Goal: Task Accomplishment & Management: Complete application form

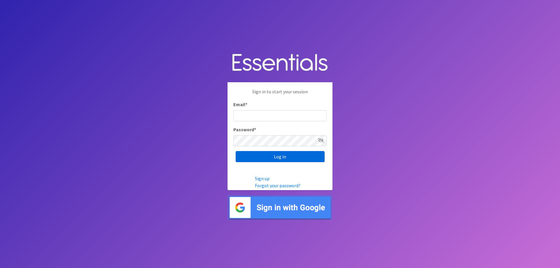
type input "[EMAIL_ADDRESS][DOMAIN_NAME]"
click at [255, 157] on input "Log in" at bounding box center [280, 156] width 89 height 11
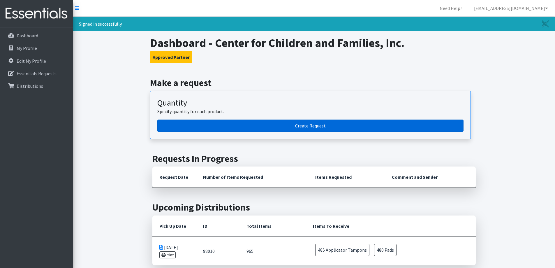
click at [250, 129] on link "Create Request" at bounding box center [310, 126] width 306 height 12
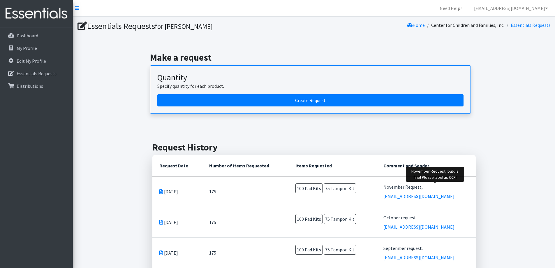
click at [419, 188] on div "November Request,..." at bounding box center [426, 186] width 85 height 7
click at [159, 192] on icon at bounding box center [160, 191] width 3 height 5
click at [162, 192] on icon at bounding box center [160, 191] width 3 height 5
click at [184, 193] on td "Sep 30 2025" at bounding box center [177, 191] width 50 height 31
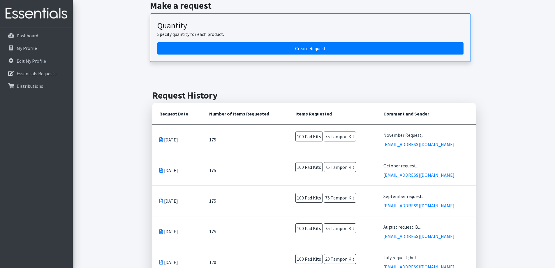
scroll to position [58, 0]
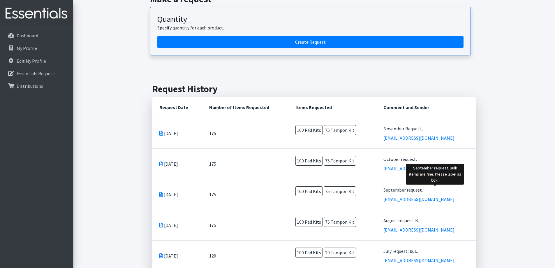
click at [431, 190] on div "September request..." at bounding box center [426, 189] width 85 height 7
click at [466, 191] on div "September request..." at bounding box center [426, 189] width 85 height 7
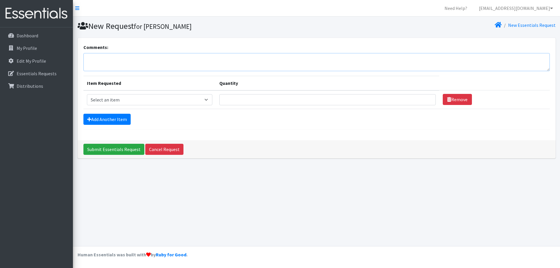
click at [120, 64] on textarea "Comments:" at bounding box center [316, 62] width 466 height 18
click at [122, 59] on textarea "December Re" at bounding box center [316, 62] width 466 height 18
click at [138, 60] on textarea "December Request," at bounding box center [316, 62] width 466 height 18
type textarea "December Request, bulk is fine, please label as CCFI!"
click at [176, 101] on select "Select an item Pad Kits Tampon Kit" at bounding box center [150, 99] width 126 height 11
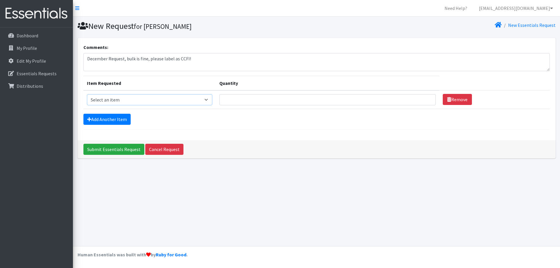
select select "12263"
click at [87, 94] on select "Select an item Pad Kits Tampon Kit" at bounding box center [150, 99] width 126 height 11
click at [270, 101] on input "Quantity" at bounding box center [327, 99] width 216 height 11
type input "100"
click at [101, 119] on link "Add Another Item" at bounding box center [106, 119] width 47 height 11
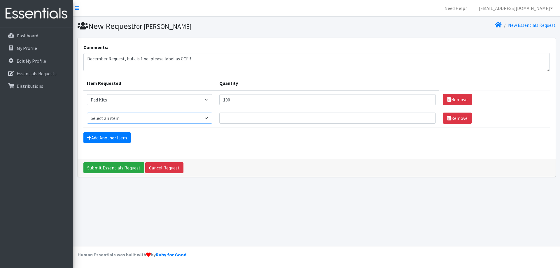
click at [103, 116] on select "Select an item Pad Kits Tampon Kit" at bounding box center [150, 118] width 126 height 11
select select "12262"
click at [87, 113] on select "Select an item Pad Kits Tampon Kit" at bounding box center [150, 118] width 126 height 11
click at [238, 117] on input "Quantity" at bounding box center [327, 118] width 216 height 11
type input "75"
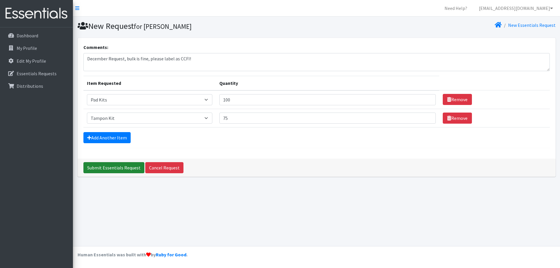
click at [130, 167] on input "Submit Essentials Request" at bounding box center [113, 167] width 61 height 11
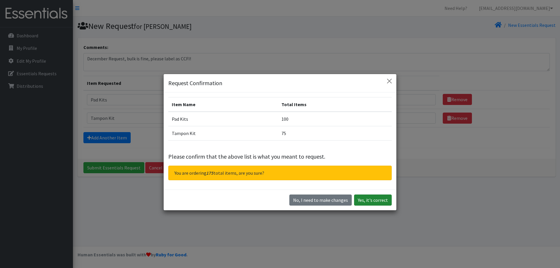
click at [364, 201] on button "Yes, it's correct" at bounding box center [373, 199] width 38 height 11
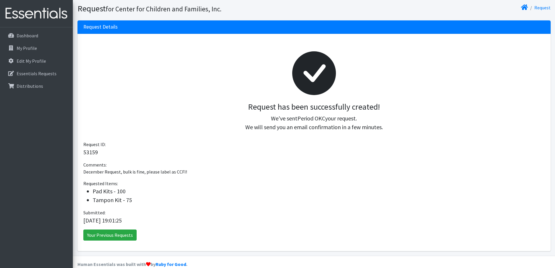
scroll to position [46, 0]
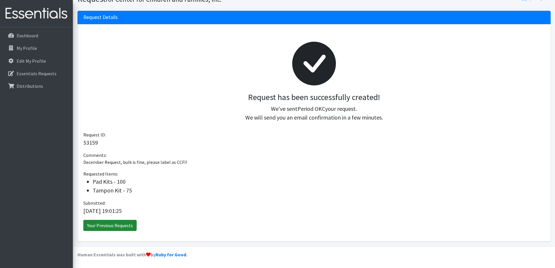
click at [103, 227] on link "Your Previous Requests" at bounding box center [109, 225] width 53 height 11
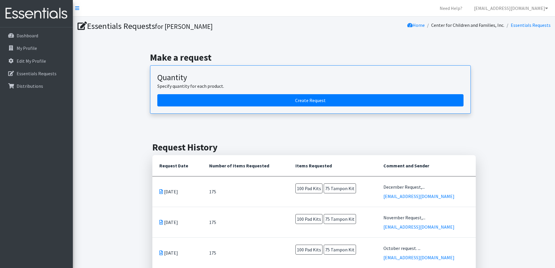
drag, startPoint x: 161, startPoint y: 191, endPoint x: 178, endPoint y: 197, distance: 17.6
click at [178, 197] on td "[DATE]" at bounding box center [177, 191] width 50 height 31
